Goal: Transaction & Acquisition: Purchase product/service

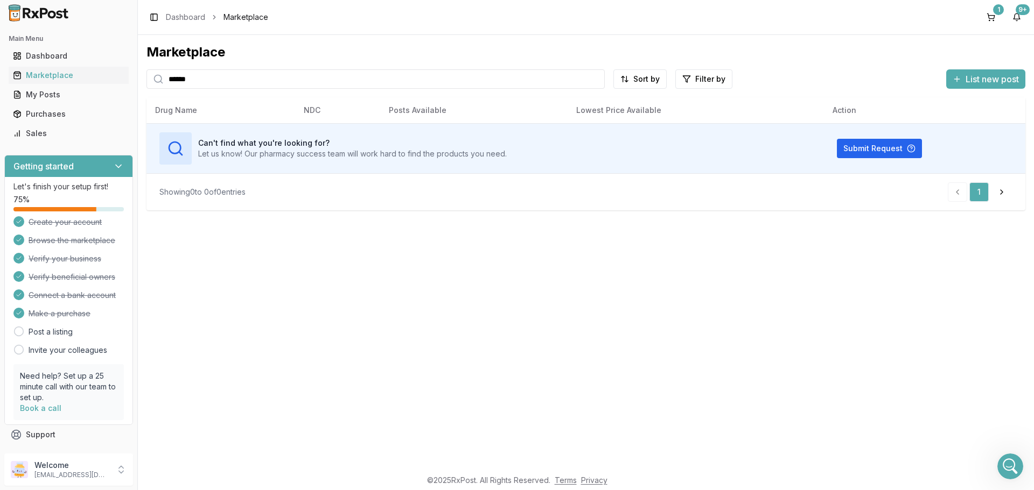
scroll to position [9233, 0]
drag, startPoint x: 224, startPoint y: 78, endPoint x: 158, endPoint y: 86, distance: 66.6
click at [158, 86] on div "******" at bounding box center [375, 78] width 458 height 19
type input "*********"
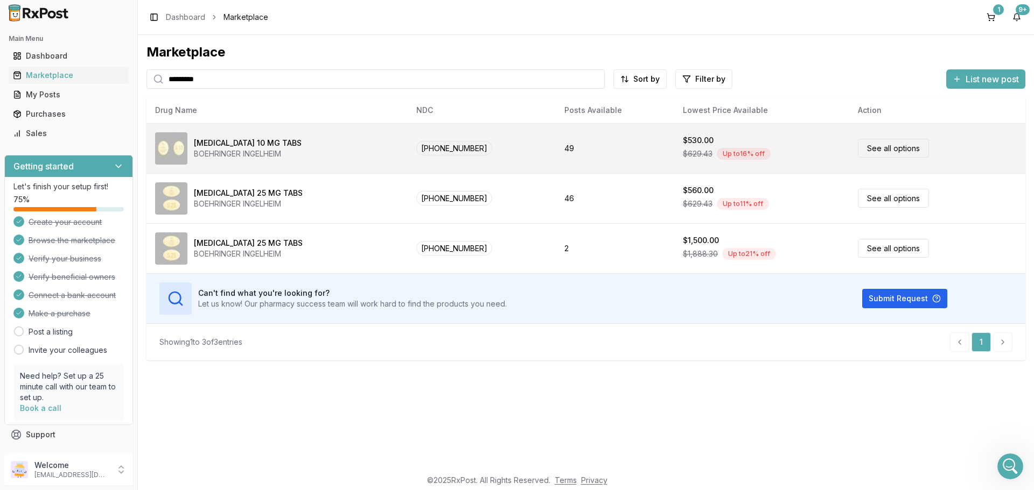
click at [888, 146] on link "See all options" at bounding box center [893, 148] width 71 height 19
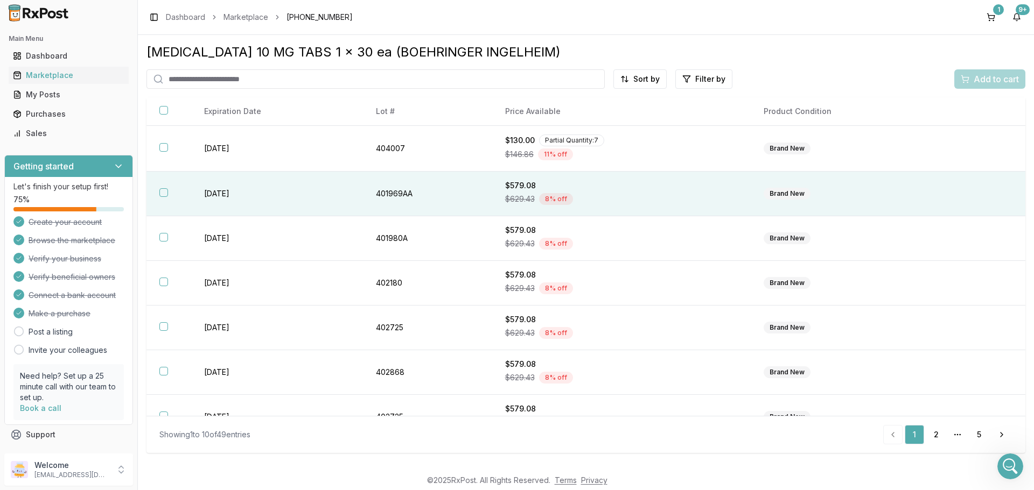
click at [163, 191] on button "button" at bounding box center [163, 192] width 9 height 9
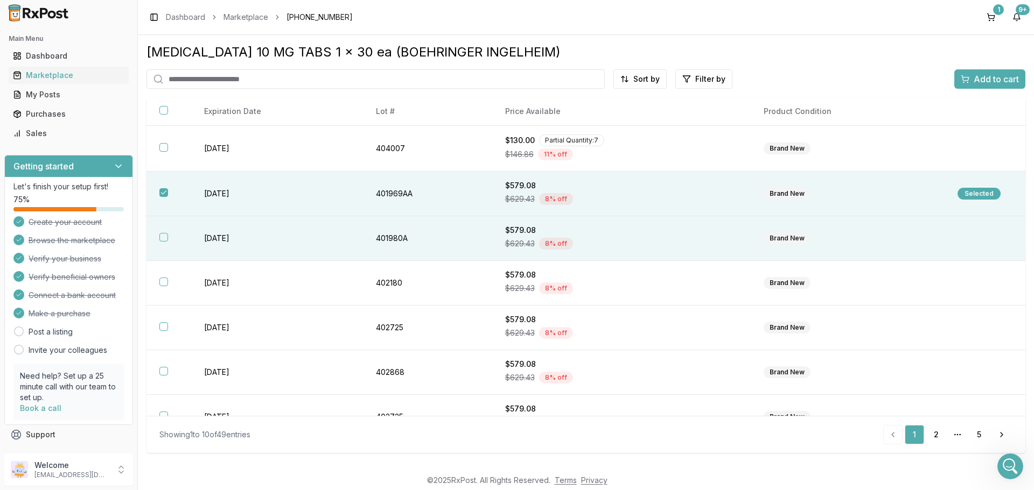
click at [160, 237] on button "button" at bounding box center [163, 237] width 9 height 9
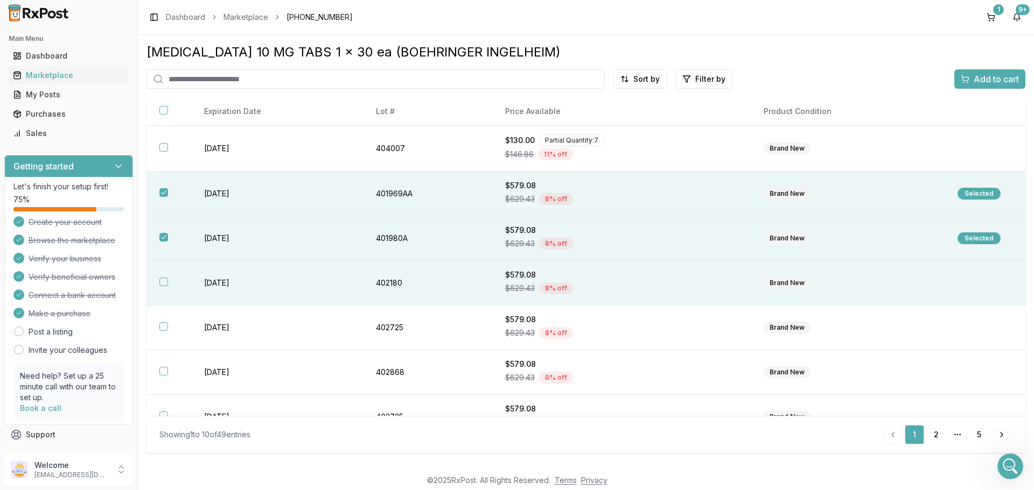
click at [165, 281] on button "button" at bounding box center [163, 282] width 9 height 9
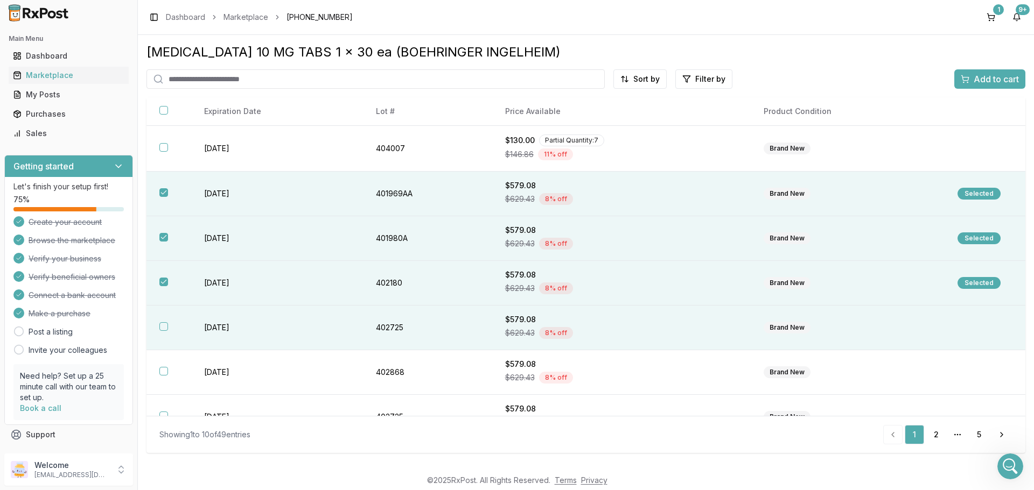
click at [163, 325] on button "button" at bounding box center [163, 326] width 9 height 9
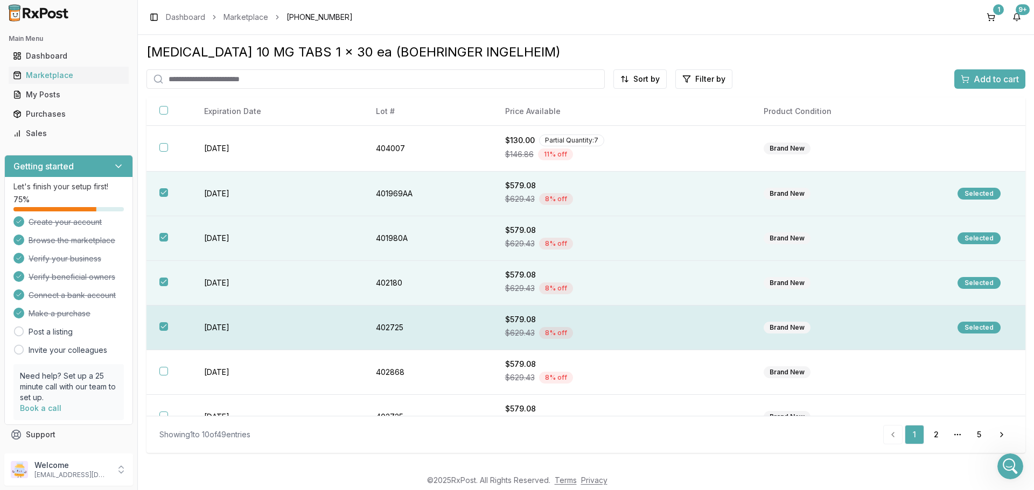
click at [163, 325] on button "button" at bounding box center [163, 326] width 9 height 9
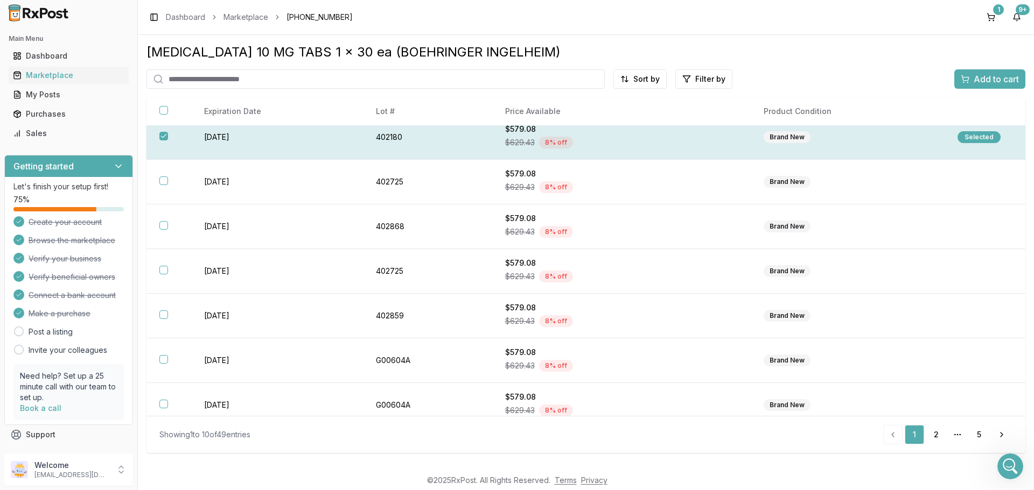
scroll to position [157, 0]
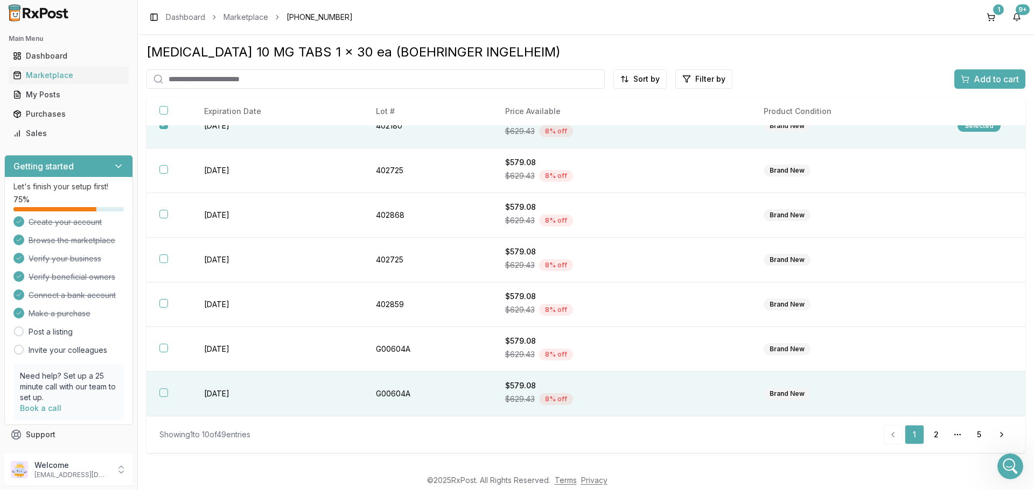
click at [161, 390] on button "button" at bounding box center [163, 393] width 9 height 9
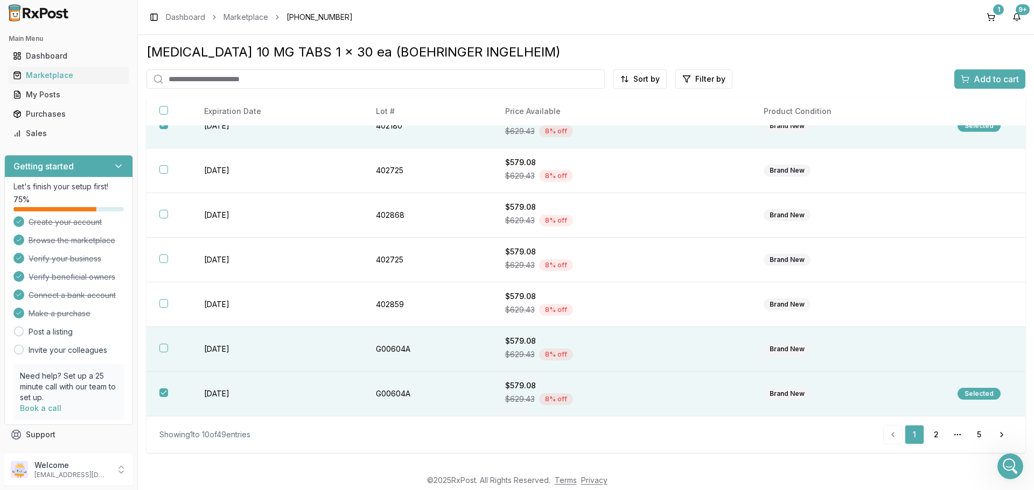
click at [160, 347] on button "button" at bounding box center [163, 348] width 9 height 9
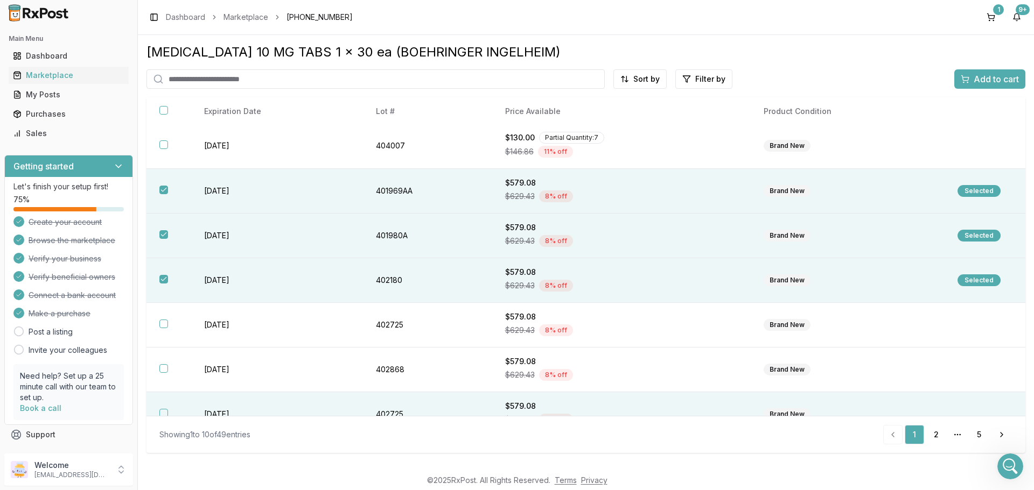
scroll to position [0, 0]
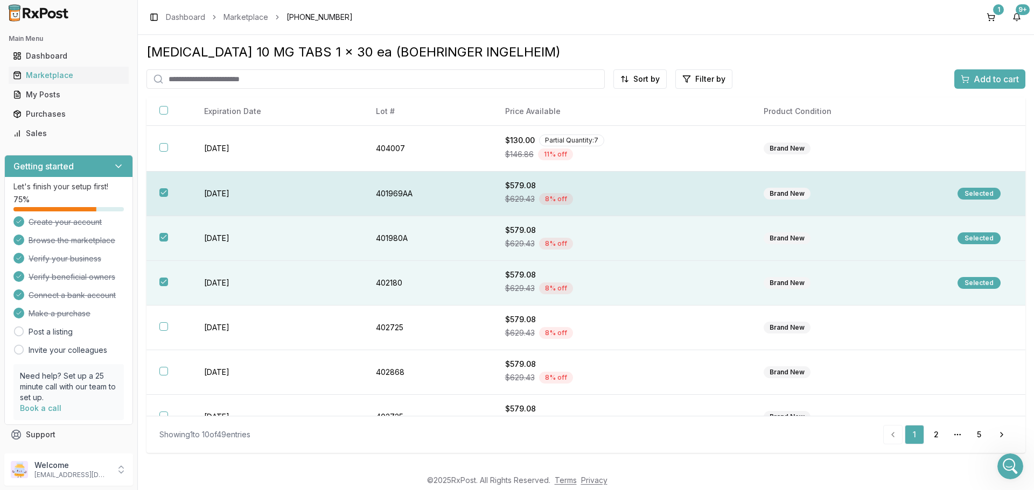
click at [164, 189] on button "button" at bounding box center [163, 192] width 9 height 9
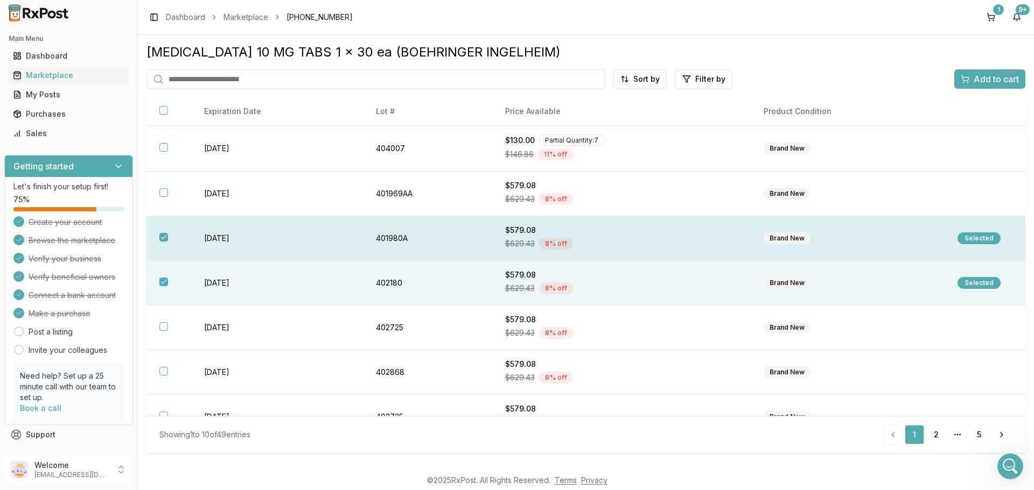
click at [161, 235] on button "button" at bounding box center [163, 237] width 9 height 9
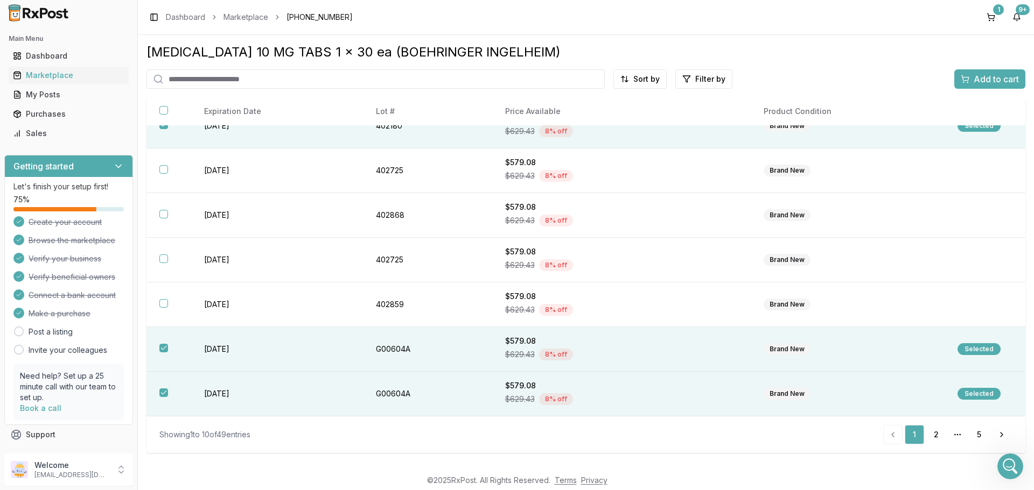
scroll to position [103, 0]
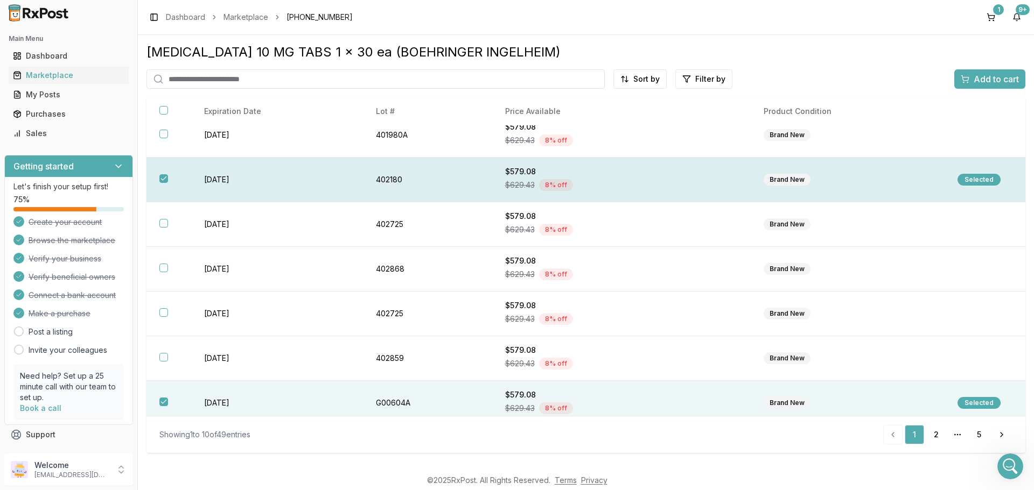
click at [163, 178] on button "button" at bounding box center [163, 178] width 9 height 9
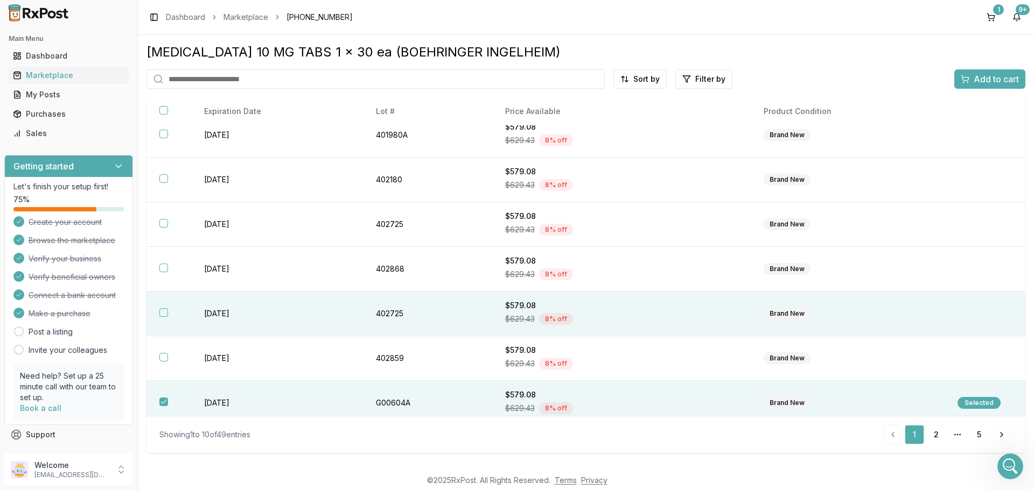
scroll to position [157, 0]
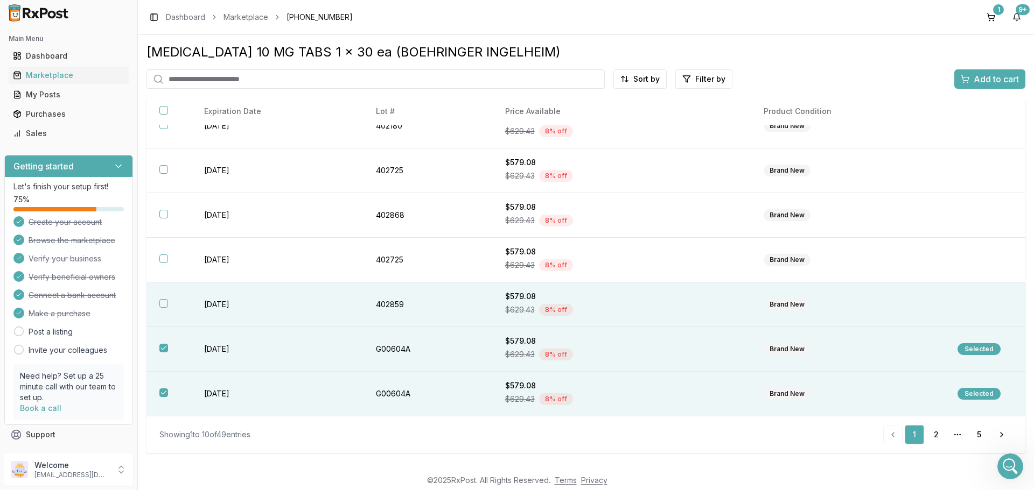
click at [163, 303] on button "button" at bounding box center [163, 303] width 9 height 9
click at [988, 76] on span "Add to cart" at bounding box center [995, 79] width 45 height 13
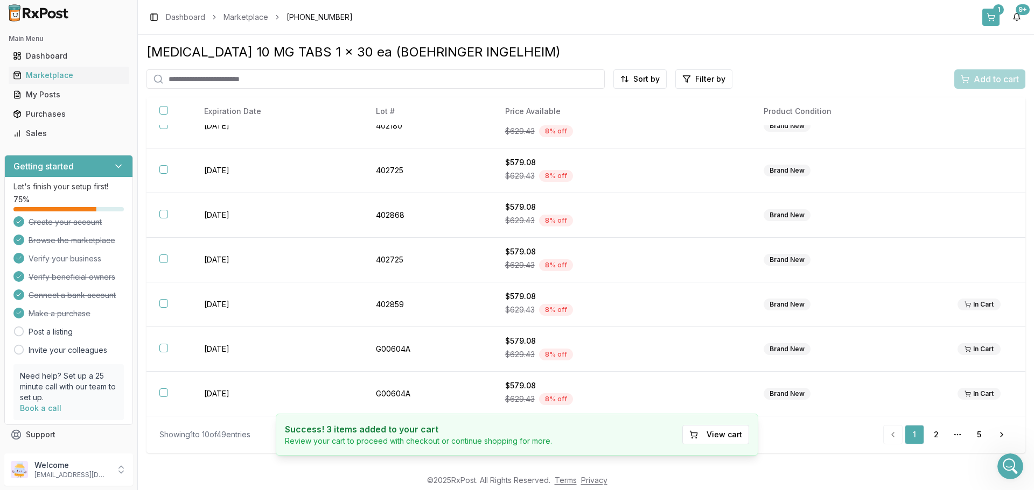
click at [988, 17] on button "1" at bounding box center [990, 17] width 17 height 17
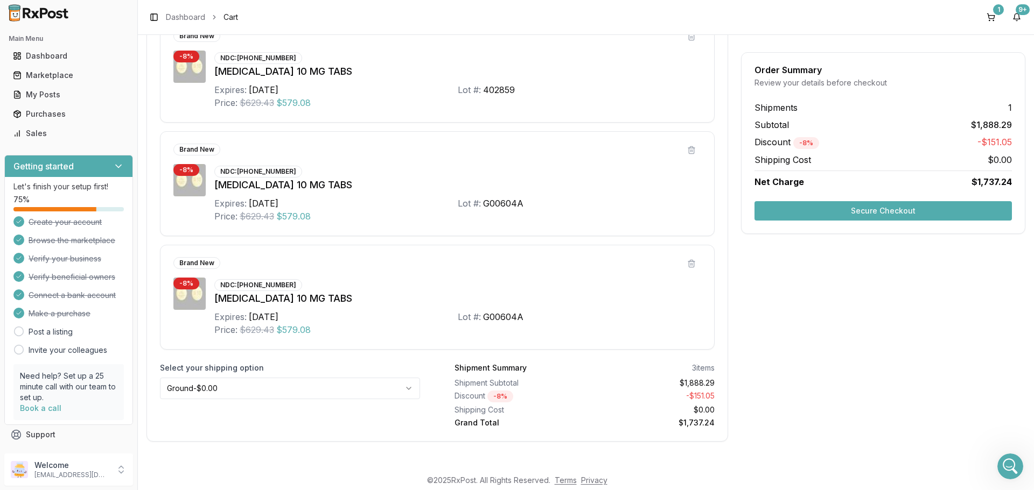
scroll to position [271, 0]
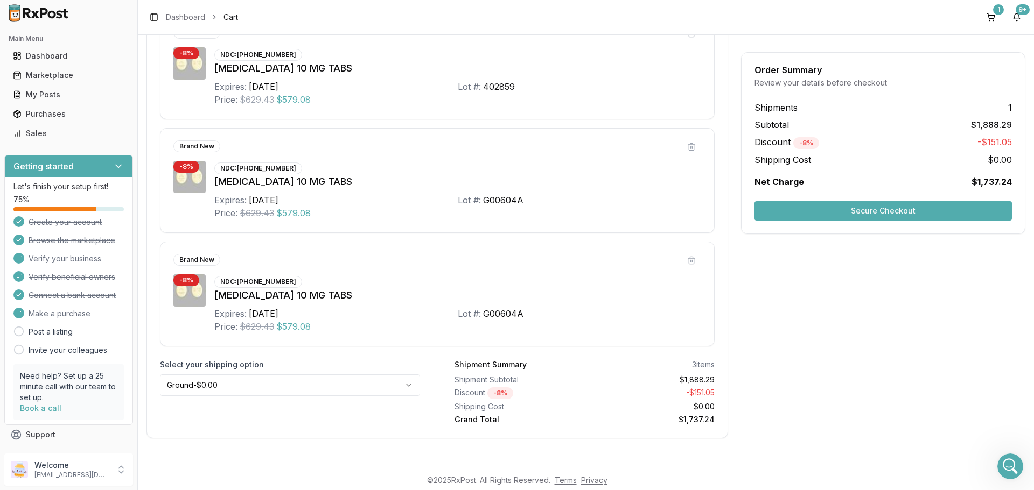
click at [931, 210] on button "Secure Checkout" at bounding box center [882, 210] width 257 height 19
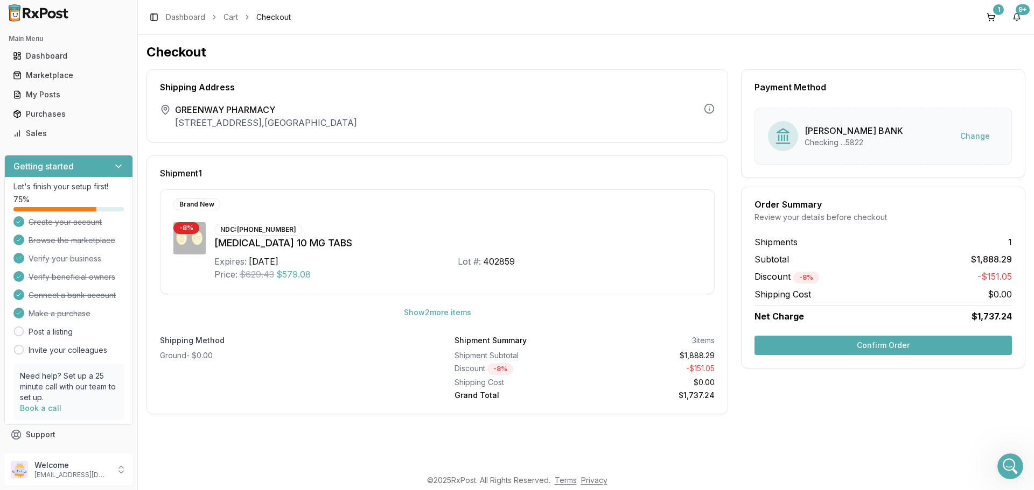
click at [937, 339] on button "Confirm Order" at bounding box center [882, 345] width 257 height 19
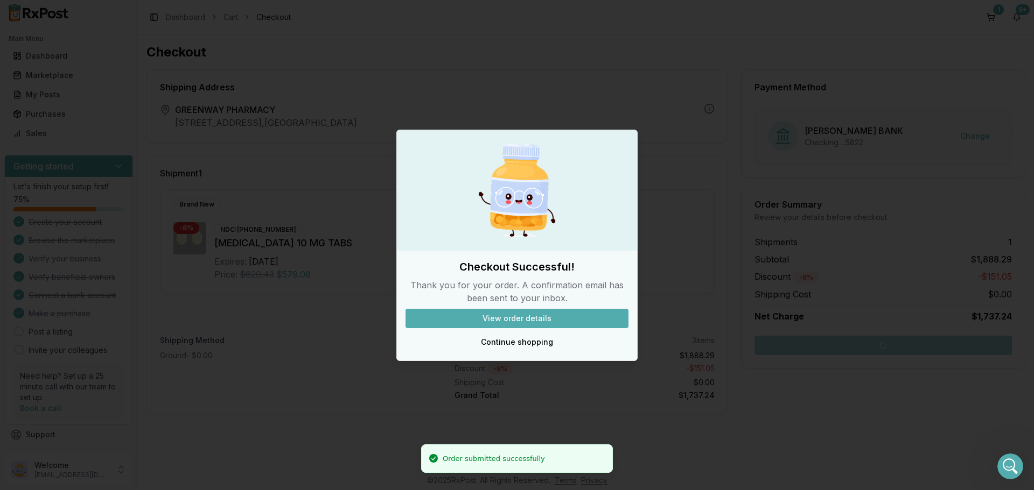
click at [441, 90] on div at bounding box center [517, 245] width 1034 height 490
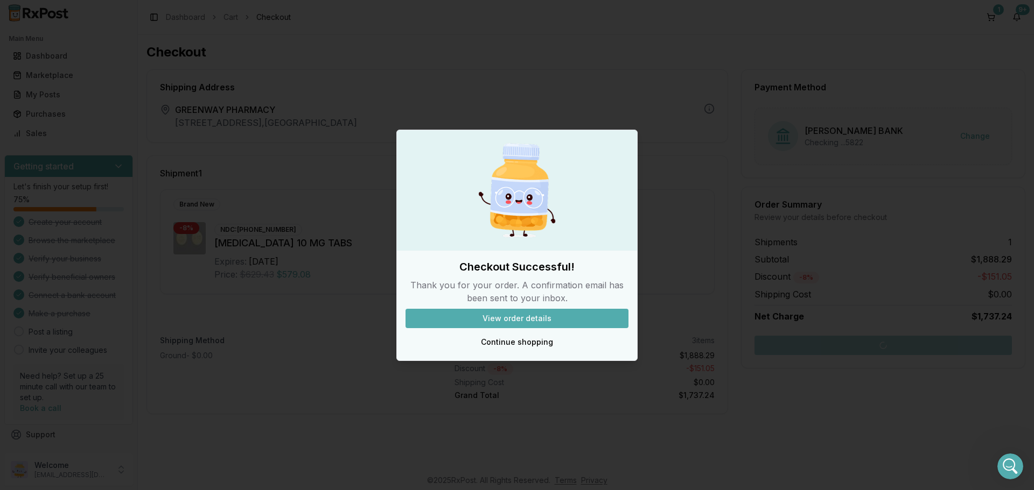
click at [516, 313] on button "View order details" at bounding box center [516, 318] width 223 height 19
